Goal: Check status: Check status

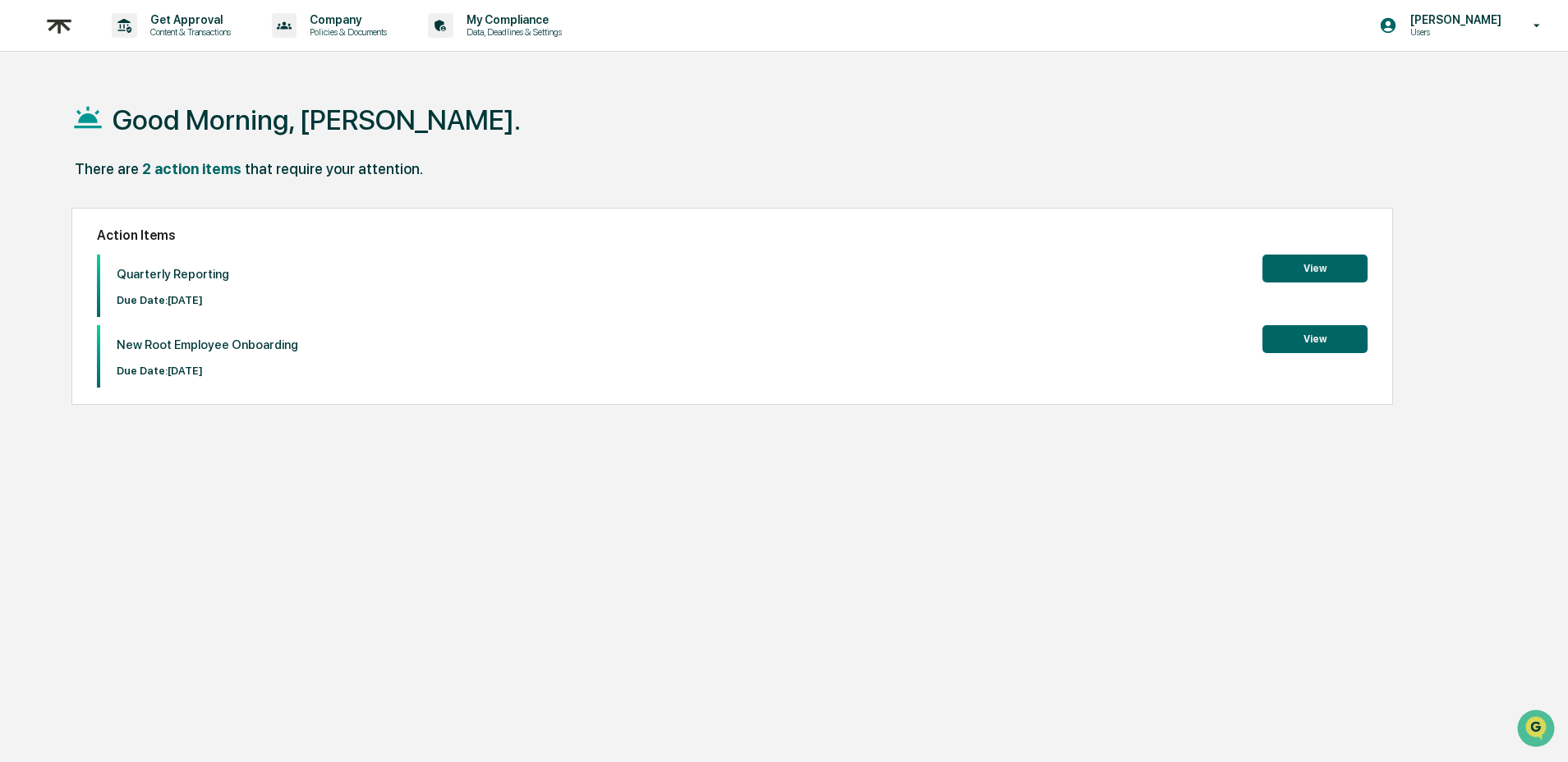
click at [870, 159] on div "Good Morning, [PERSON_NAME]." at bounding box center [777, 119] width 1410 height 82
click at [1355, 280] on button "View" at bounding box center [1314, 269] width 105 height 28
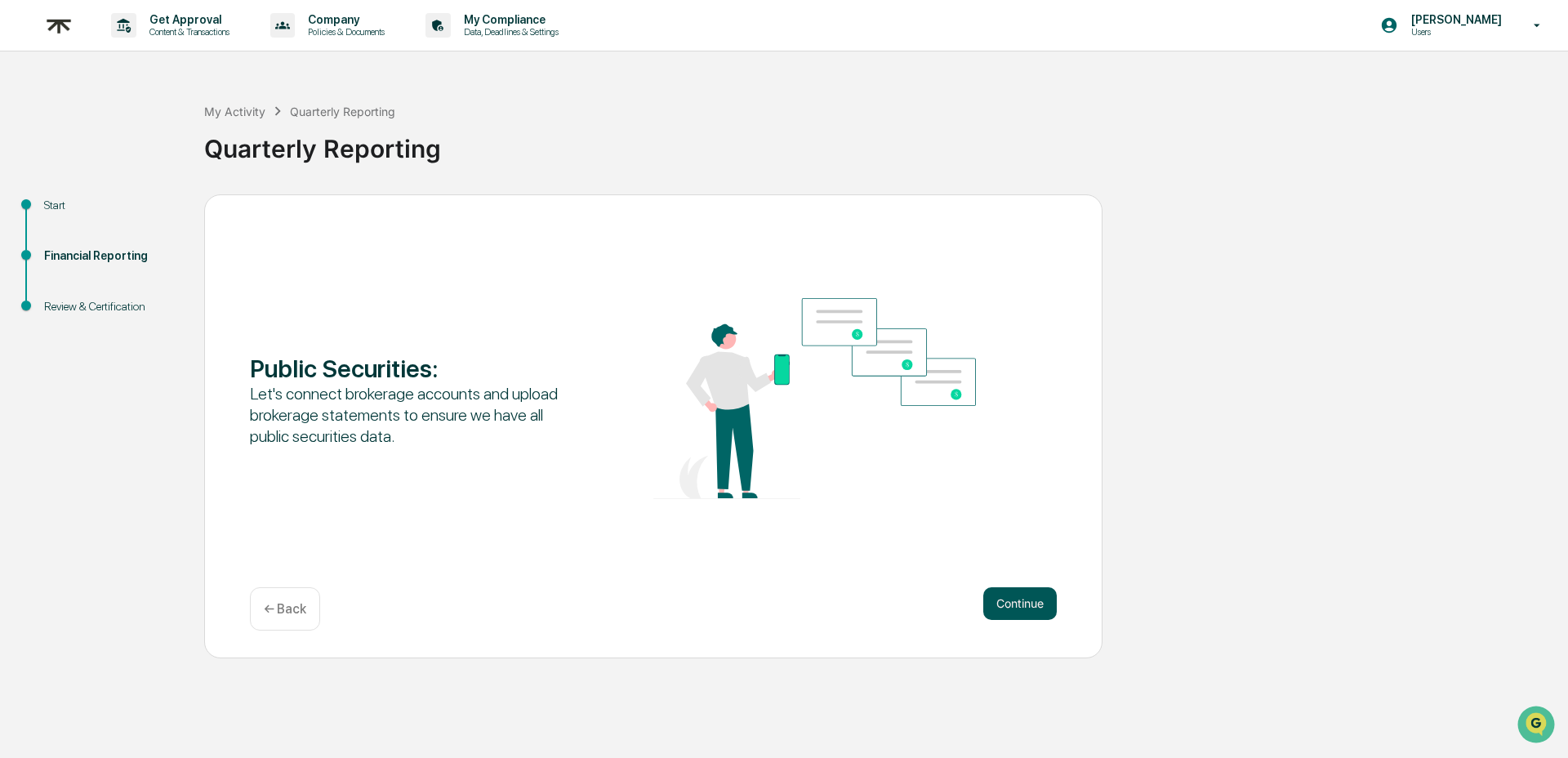
click at [1042, 610] on button "Continue" at bounding box center [1020, 603] width 73 height 32
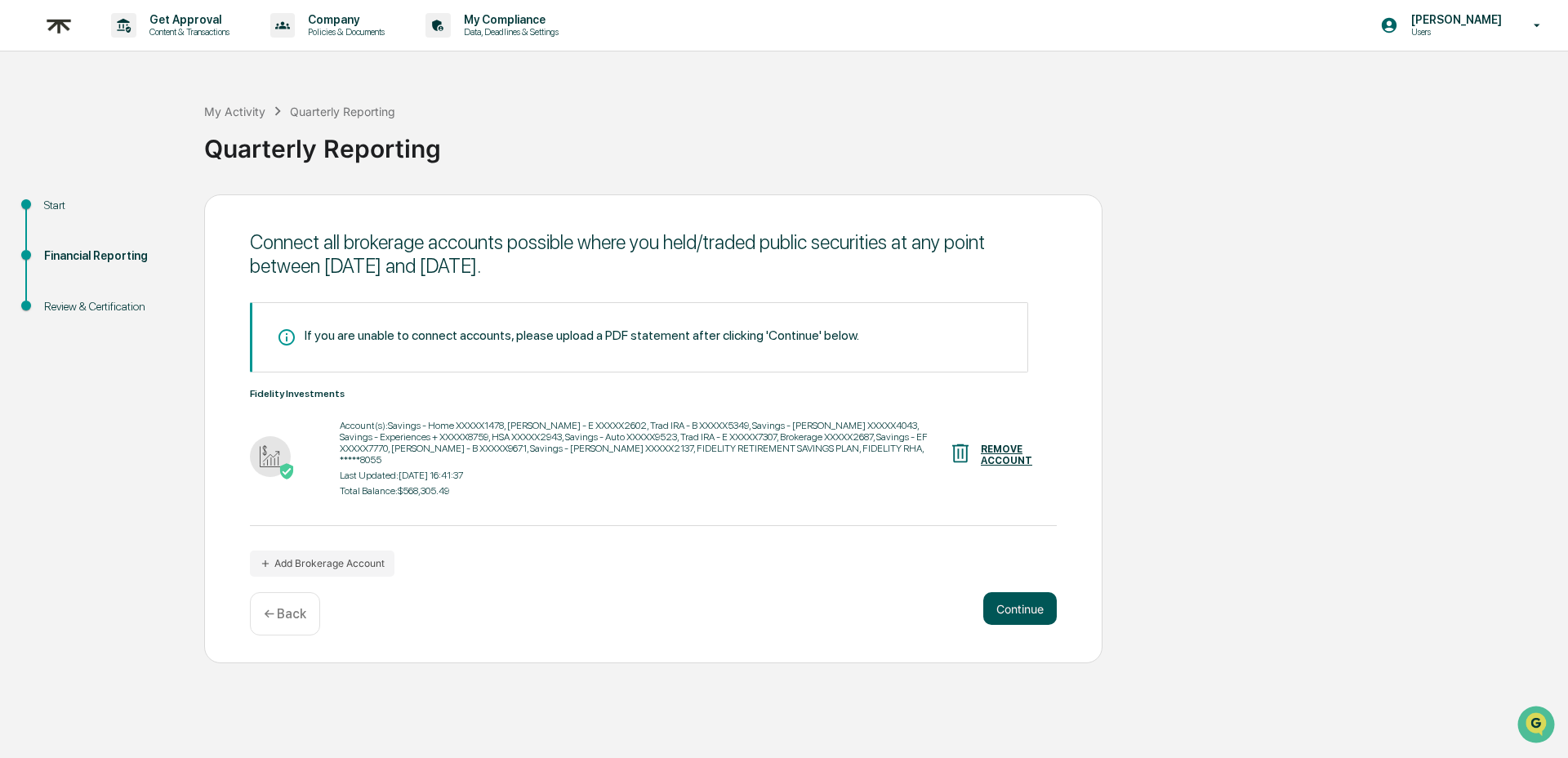
click at [1033, 609] on button "Continue" at bounding box center [1020, 609] width 73 height 32
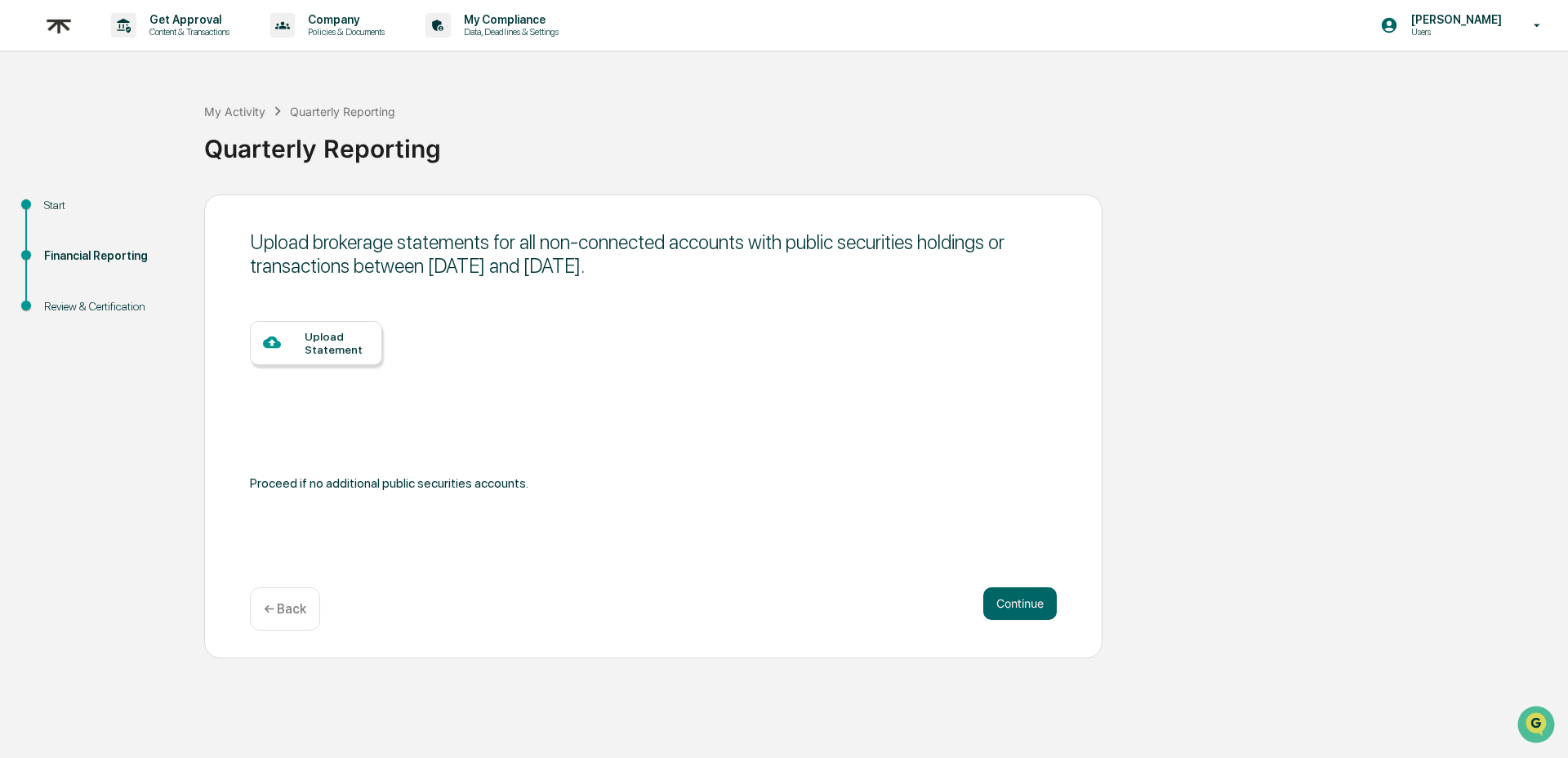
click at [59, 32] on img at bounding box center [58, 25] width 39 height 40
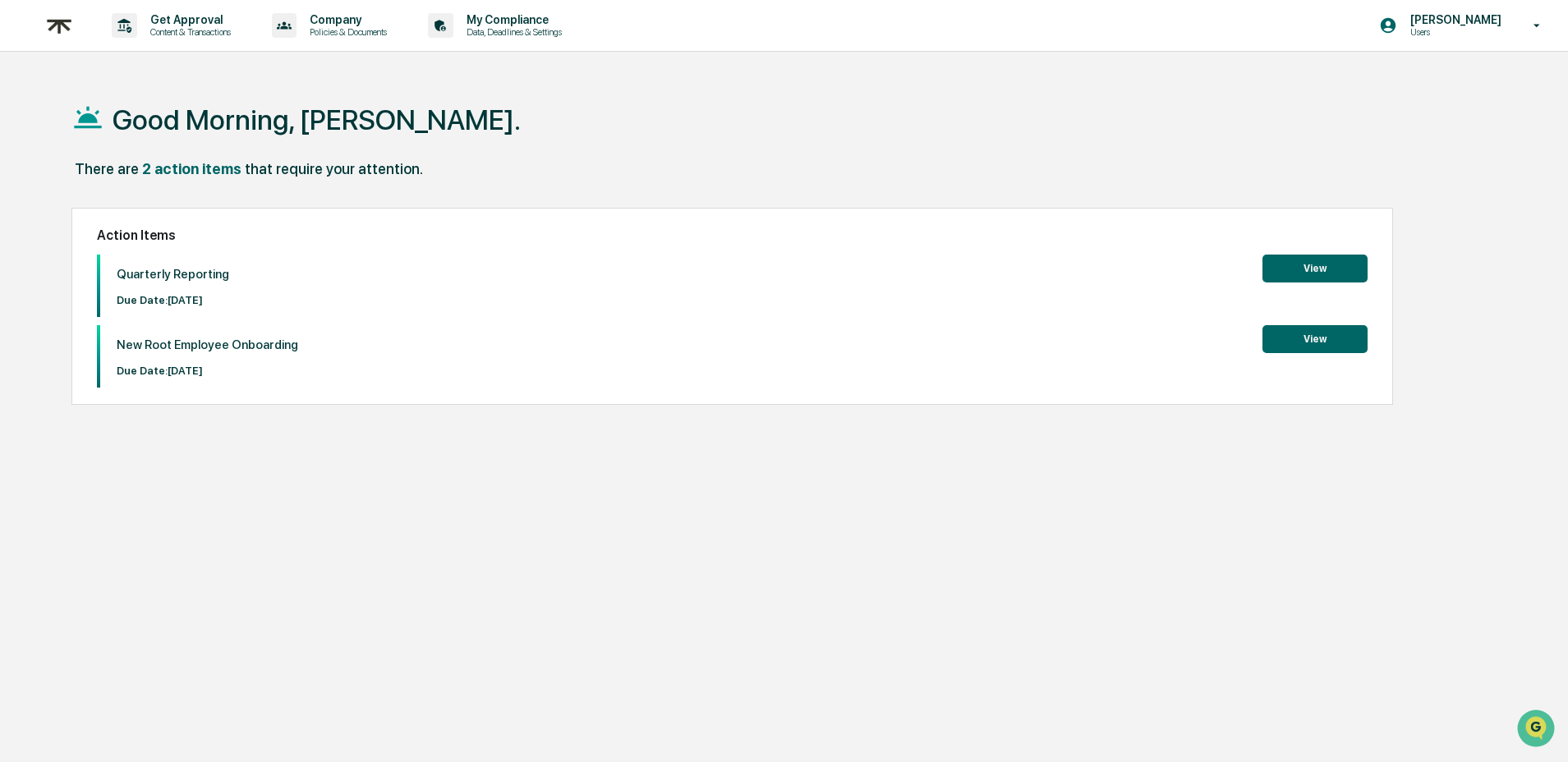
click at [1265, 341] on button "View" at bounding box center [1314, 339] width 105 height 28
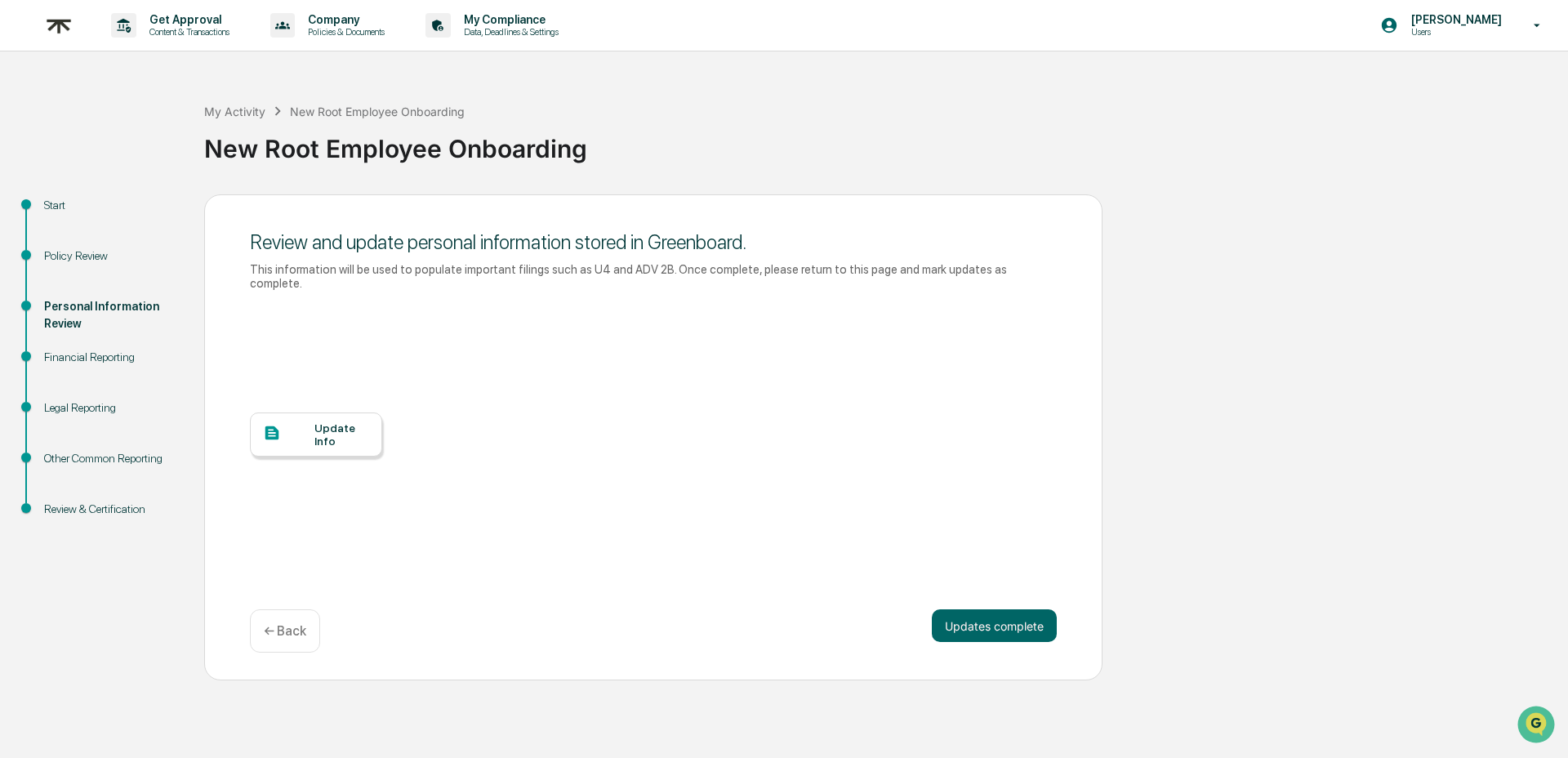
click at [85, 346] on div "Personal Information Review" at bounding box center [110, 326] width 160 height 51
click at [79, 361] on div "Financial Reporting" at bounding box center [111, 357] width 134 height 17
click at [80, 356] on div "Financial Reporting" at bounding box center [111, 357] width 134 height 17
click at [72, 411] on div "Legal Reporting" at bounding box center [111, 408] width 134 height 17
click at [354, 442] on div "Update Info" at bounding box center [341, 435] width 55 height 26
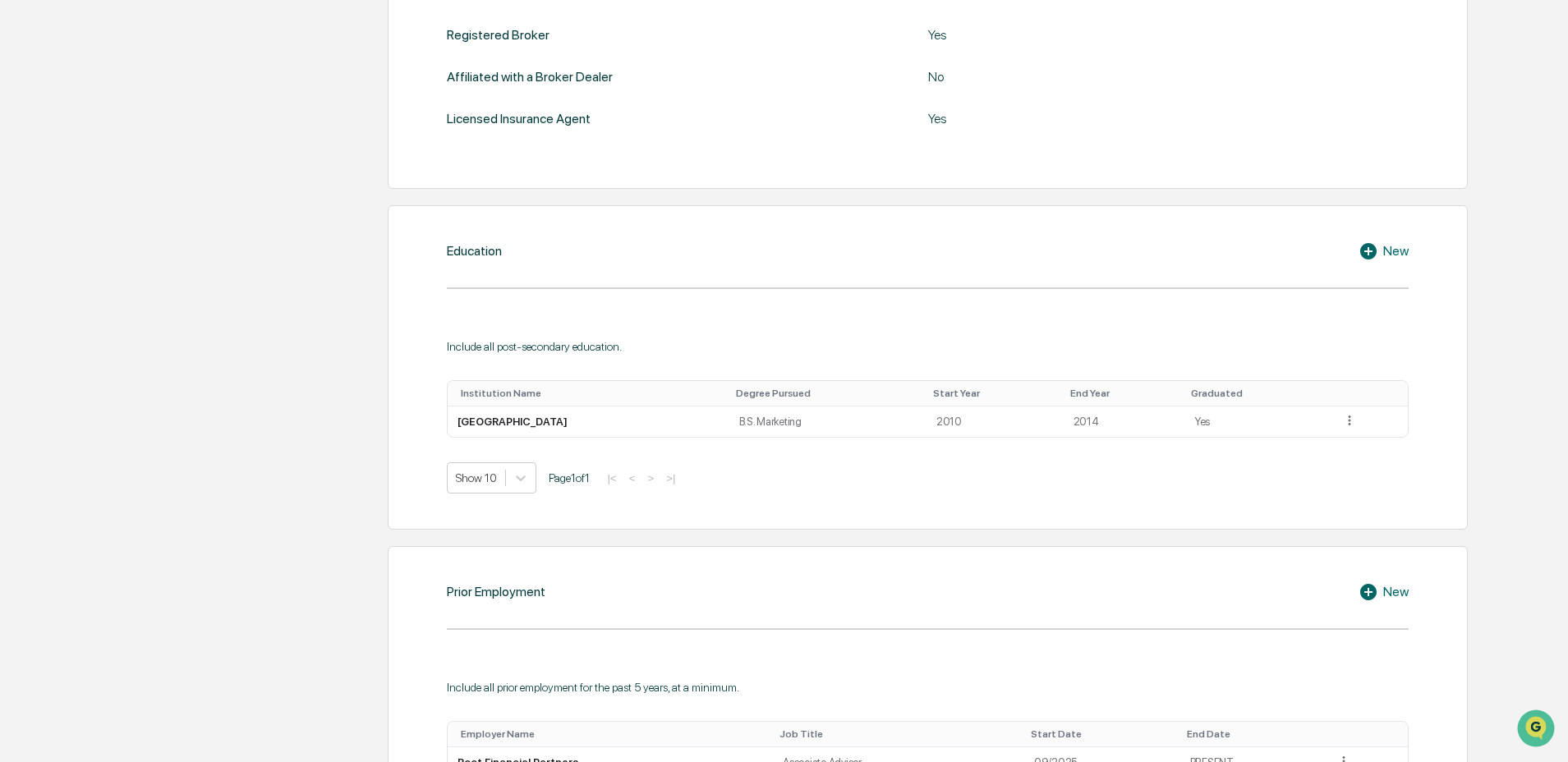
scroll to position [736, 0]
